Goal: Check status: Check status

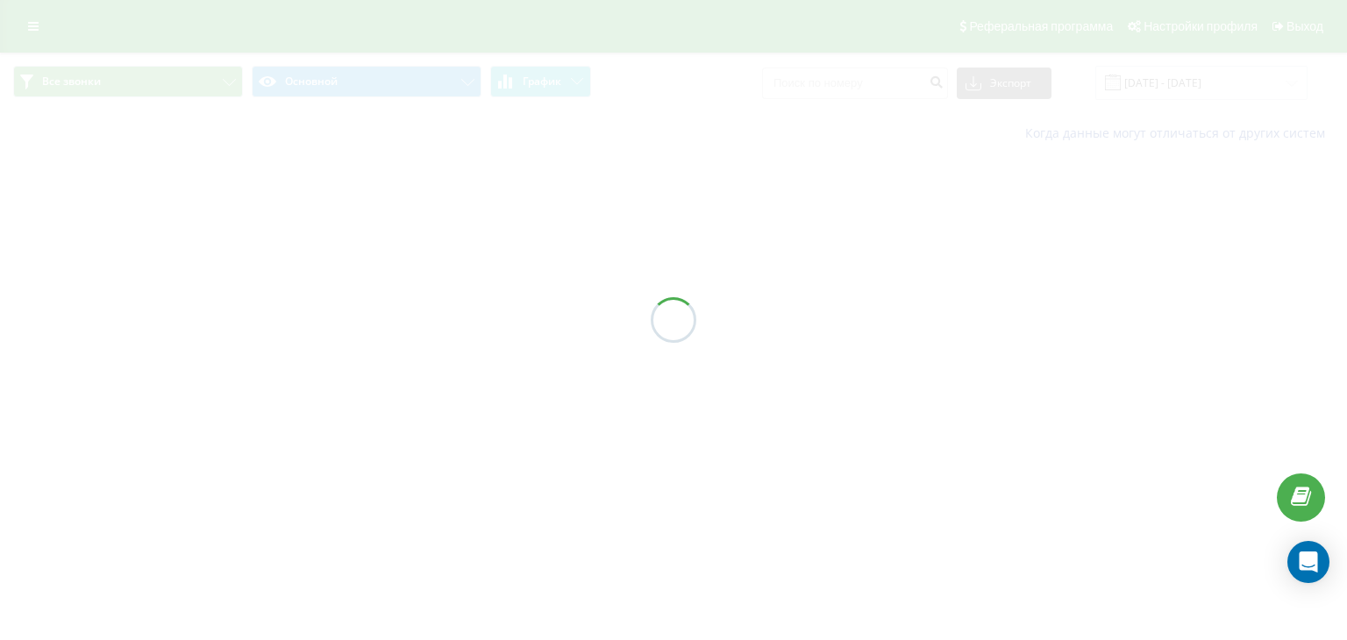
click at [34, 25] on div at bounding box center [673, 320] width 1347 height 640
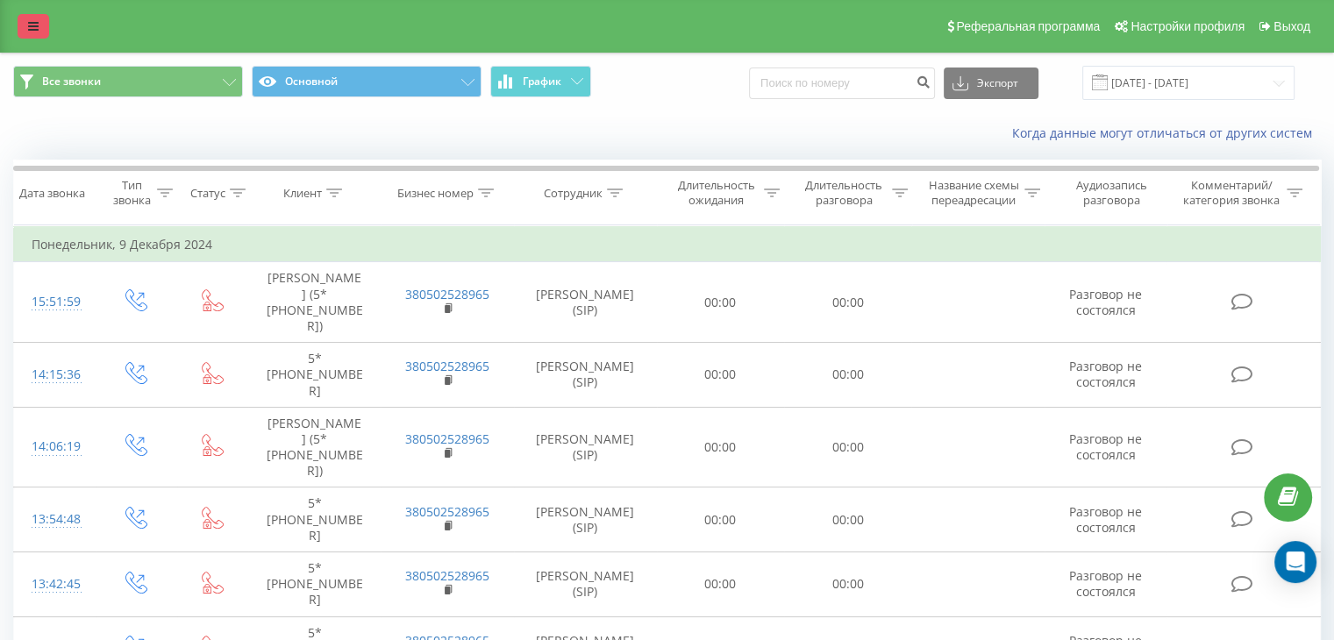
click at [34, 25] on icon at bounding box center [33, 26] width 11 height 12
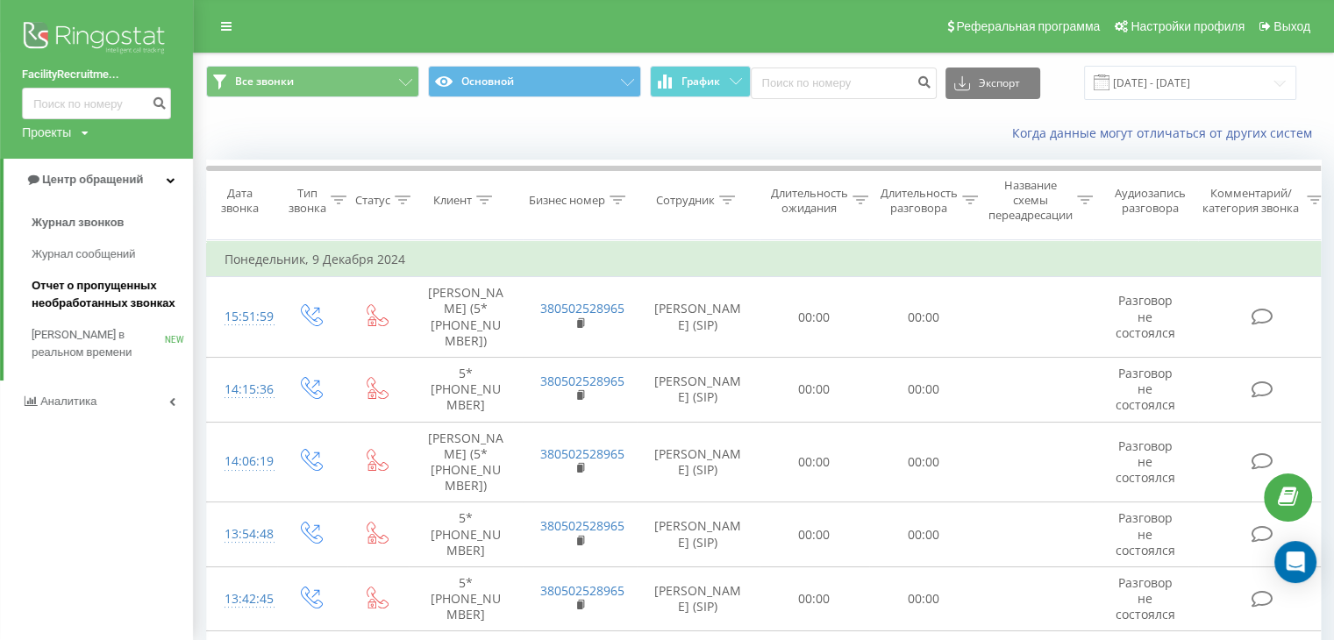
click at [42, 299] on span "Отчет о пропущенных необработанных звонках" at bounding box center [108, 294] width 153 height 35
click at [1175, 82] on input "[DATE] - [DATE]" at bounding box center [1190, 83] width 212 height 34
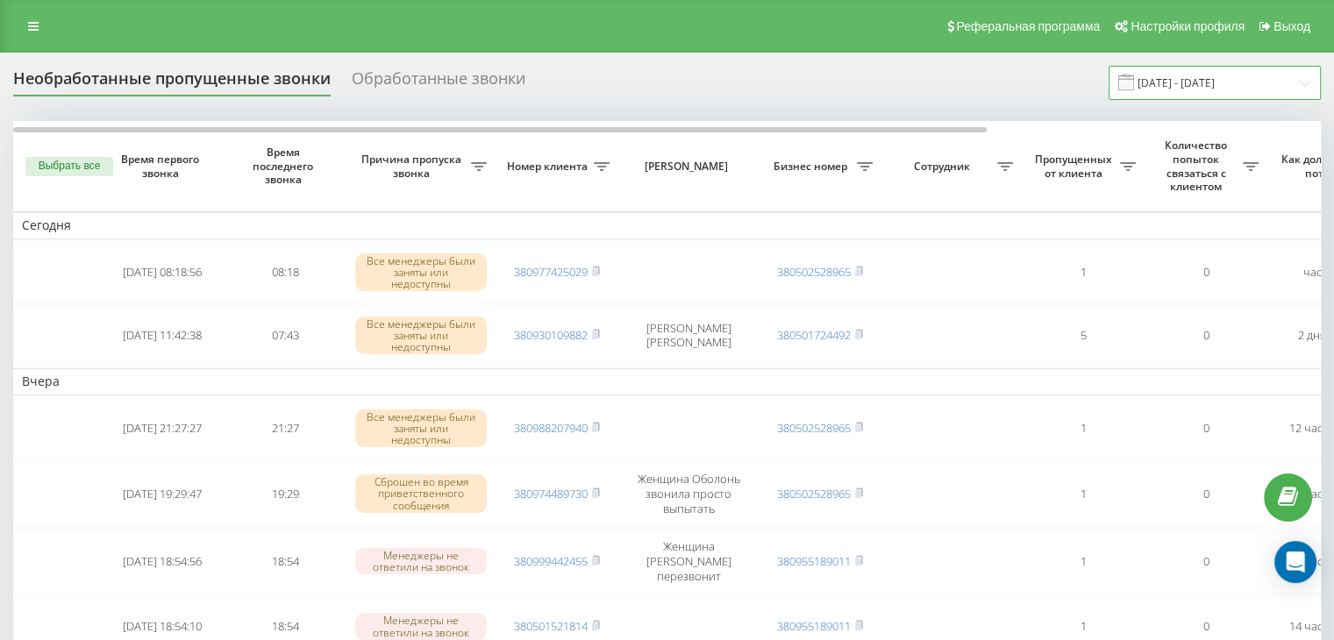
click at [1256, 89] on input "22.07.2025 - 22.08.2025" at bounding box center [1214, 83] width 212 height 34
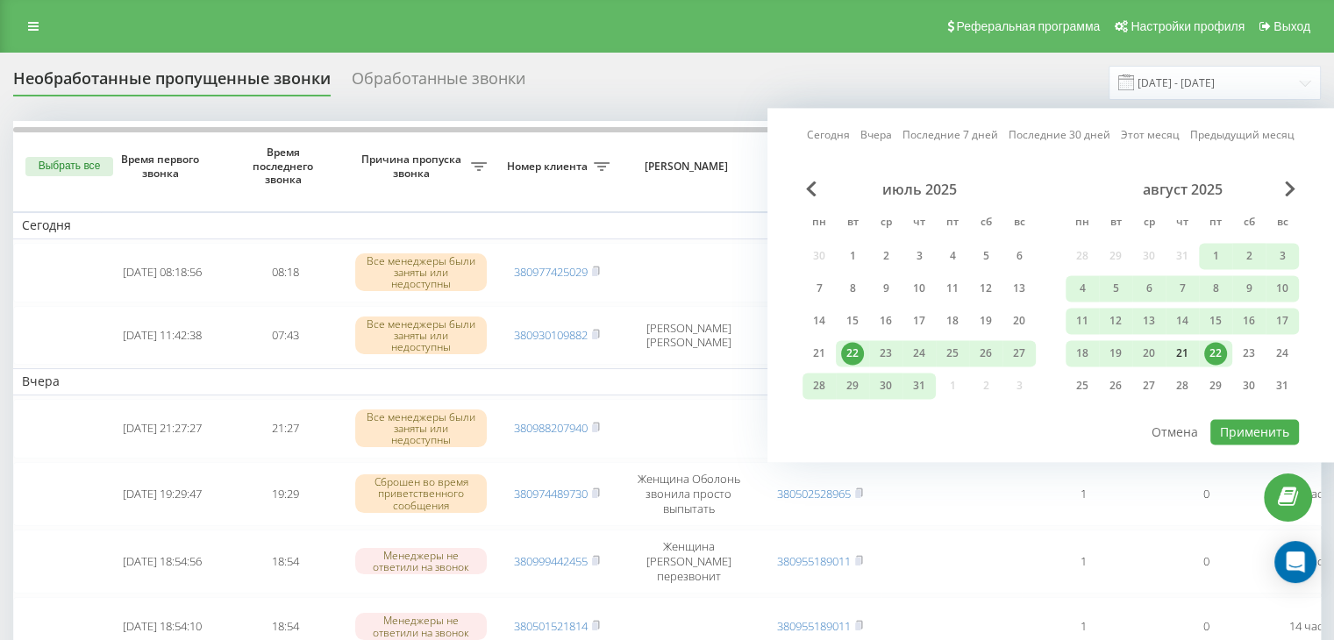
click at [1179, 353] on div "21" at bounding box center [1182, 353] width 23 height 23
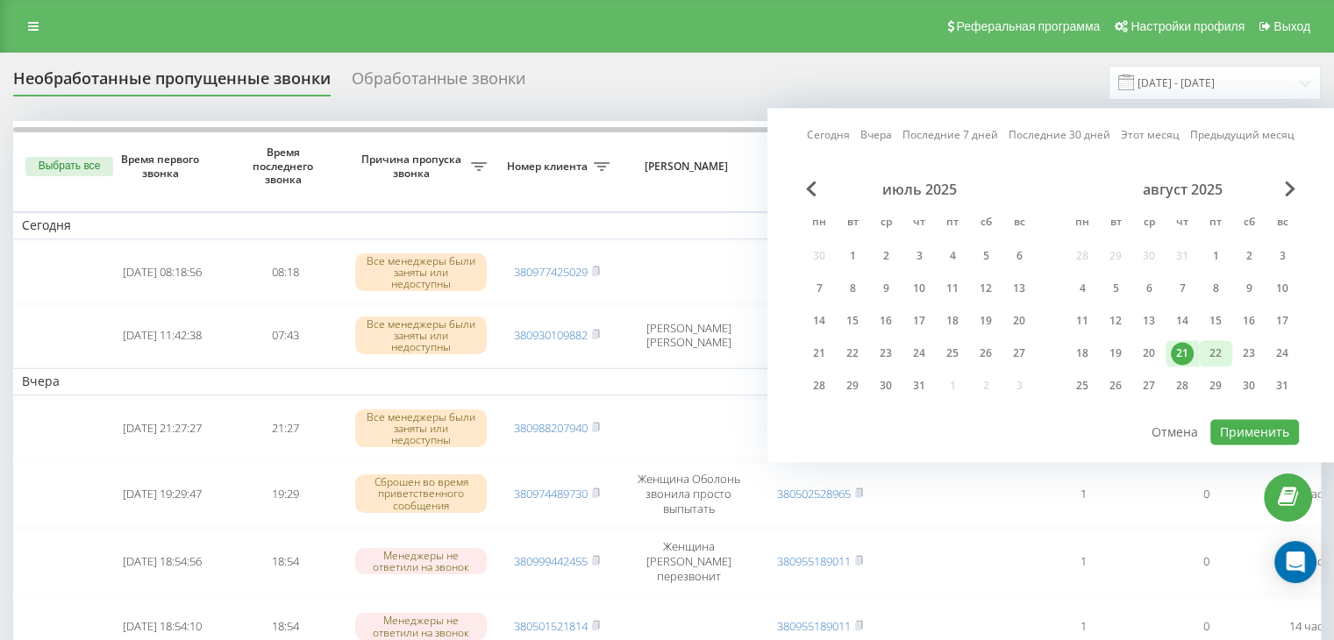
click at [1216, 352] on div "22" at bounding box center [1215, 353] width 23 height 23
click at [1231, 430] on button "Применить" at bounding box center [1254, 431] width 89 height 25
type input "21.08.2025 - 22.08.2025"
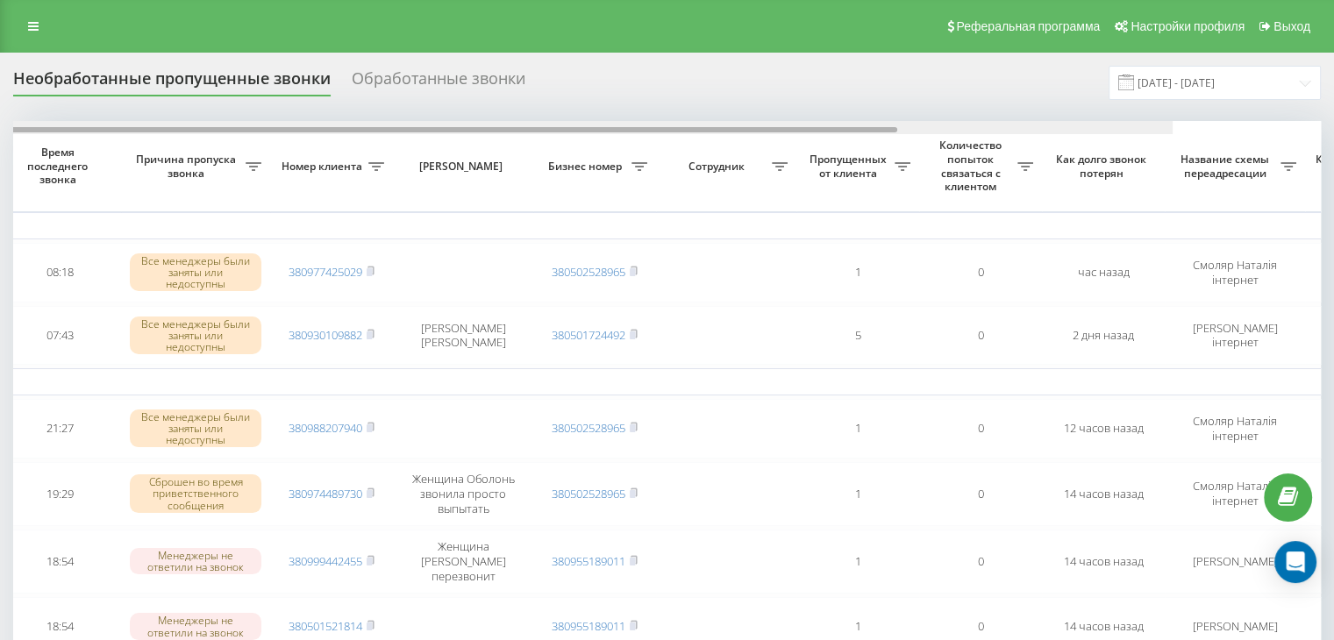
scroll to position [0, 231]
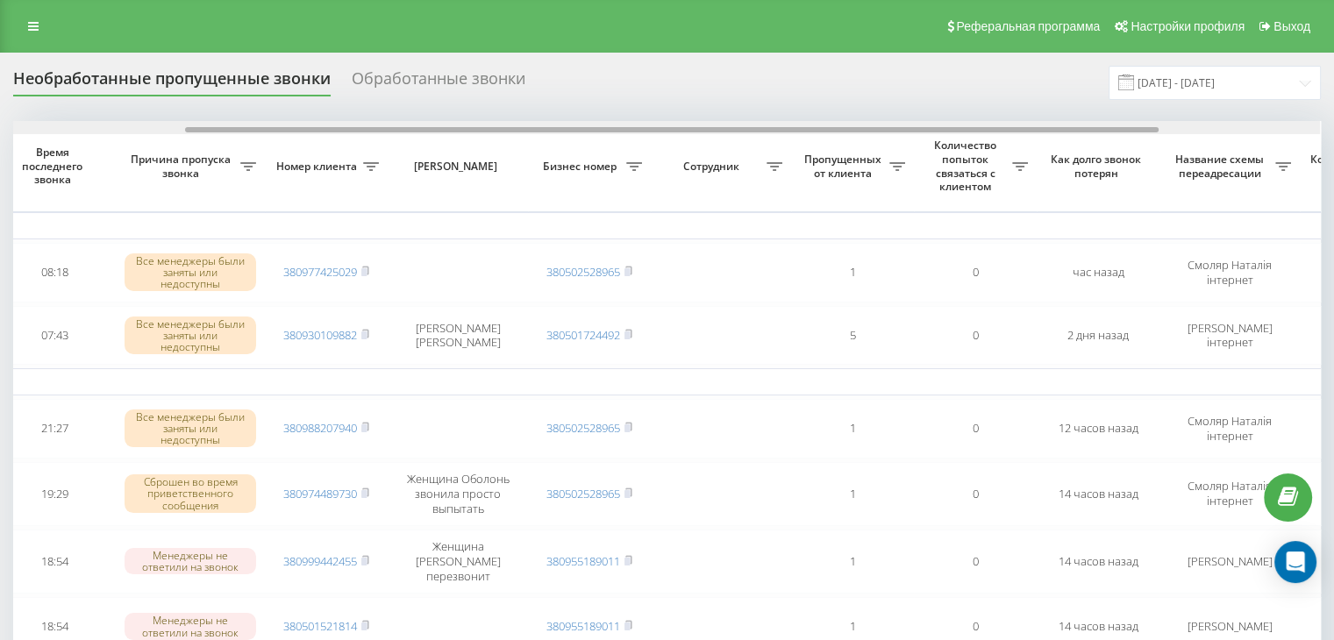
drag, startPoint x: 793, startPoint y: 130, endPoint x: 965, endPoint y: 132, distance: 171.9
click at [965, 132] on div at bounding box center [671, 129] width 973 height 5
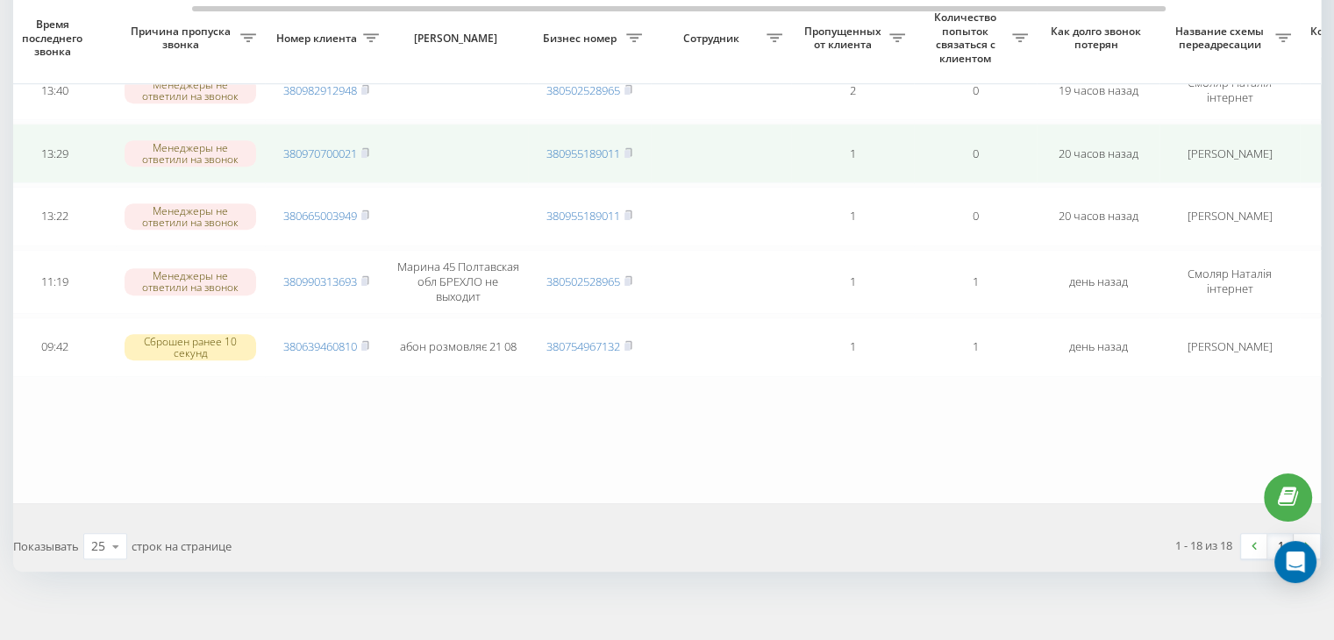
scroll to position [1049, 0]
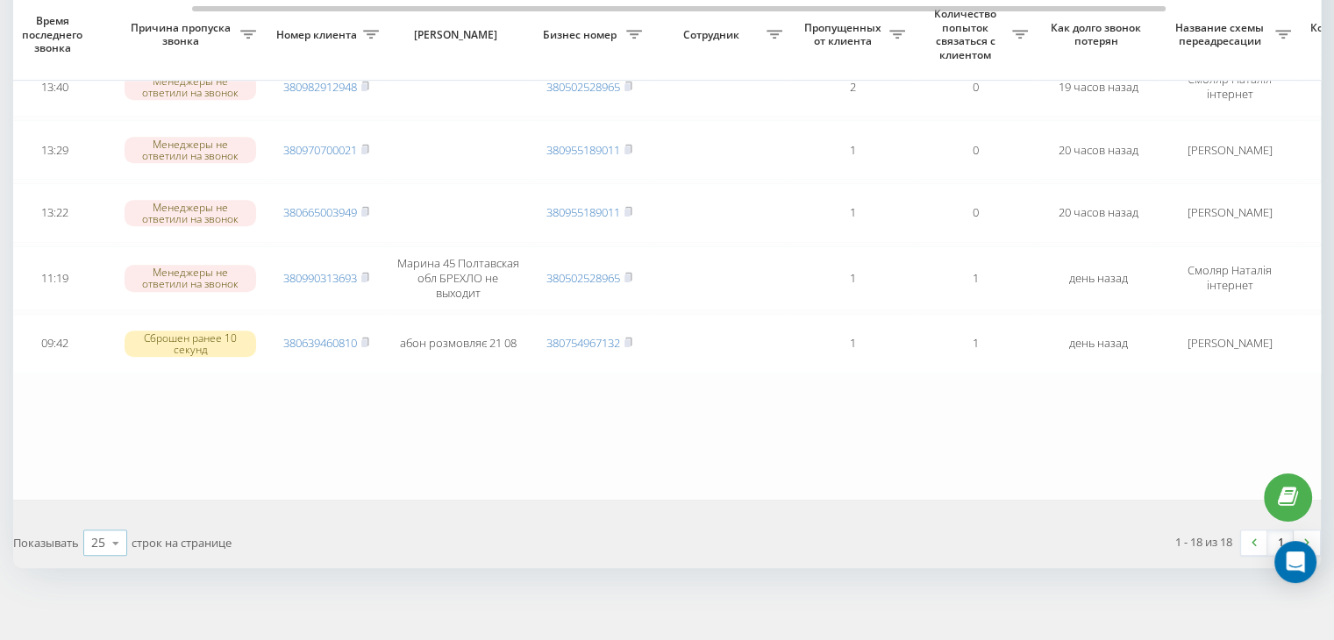
click at [120, 526] on icon at bounding box center [116, 543] width 26 height 34
click at [110, 485] on div "50" at bounding box center [105, 492] width 42 height 25
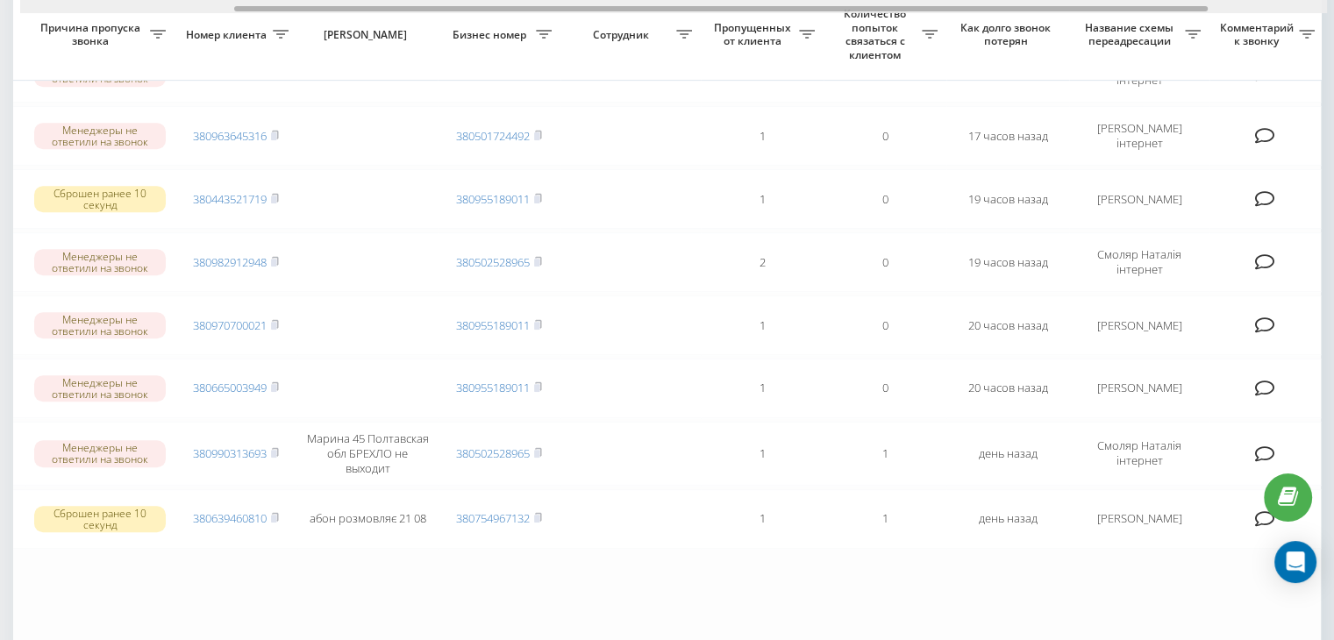
scroll to position [0, 324]
drag, startPoint x: 793, startPoint y: 10, endPoint x: 1035, endPoint y: 15, distance: 242.1
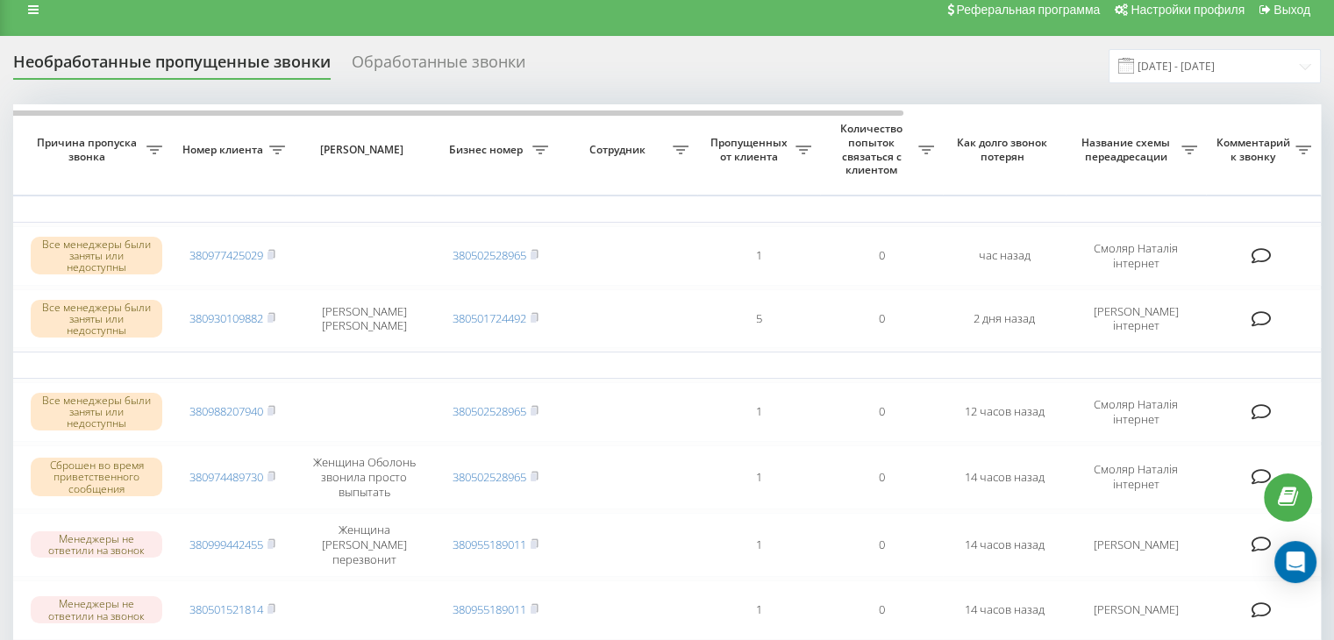
scroll to position [0, 0]
